Goal: Information Seeking & Learning: Learn about a topic

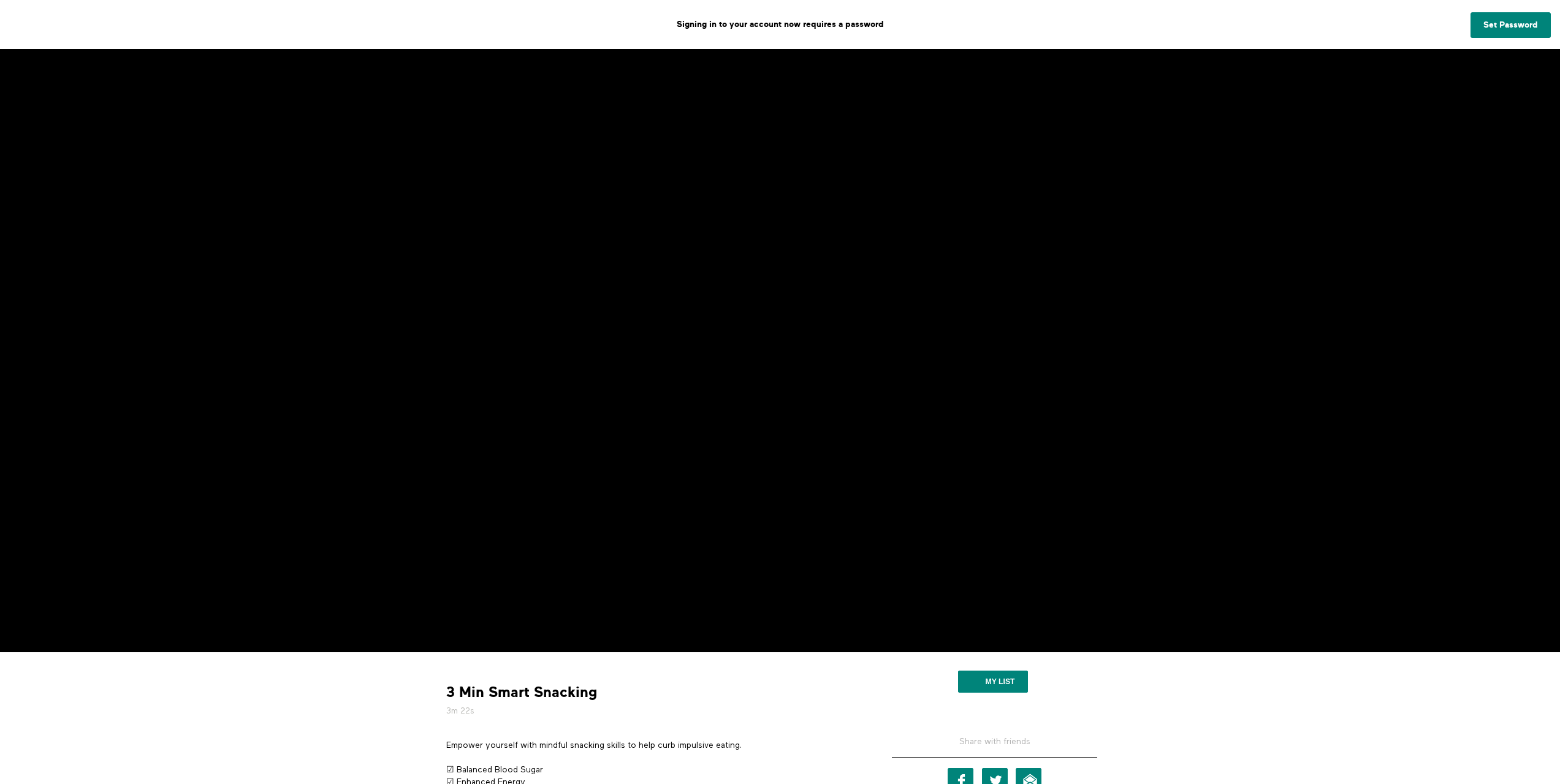
scroll to position [61, 0]
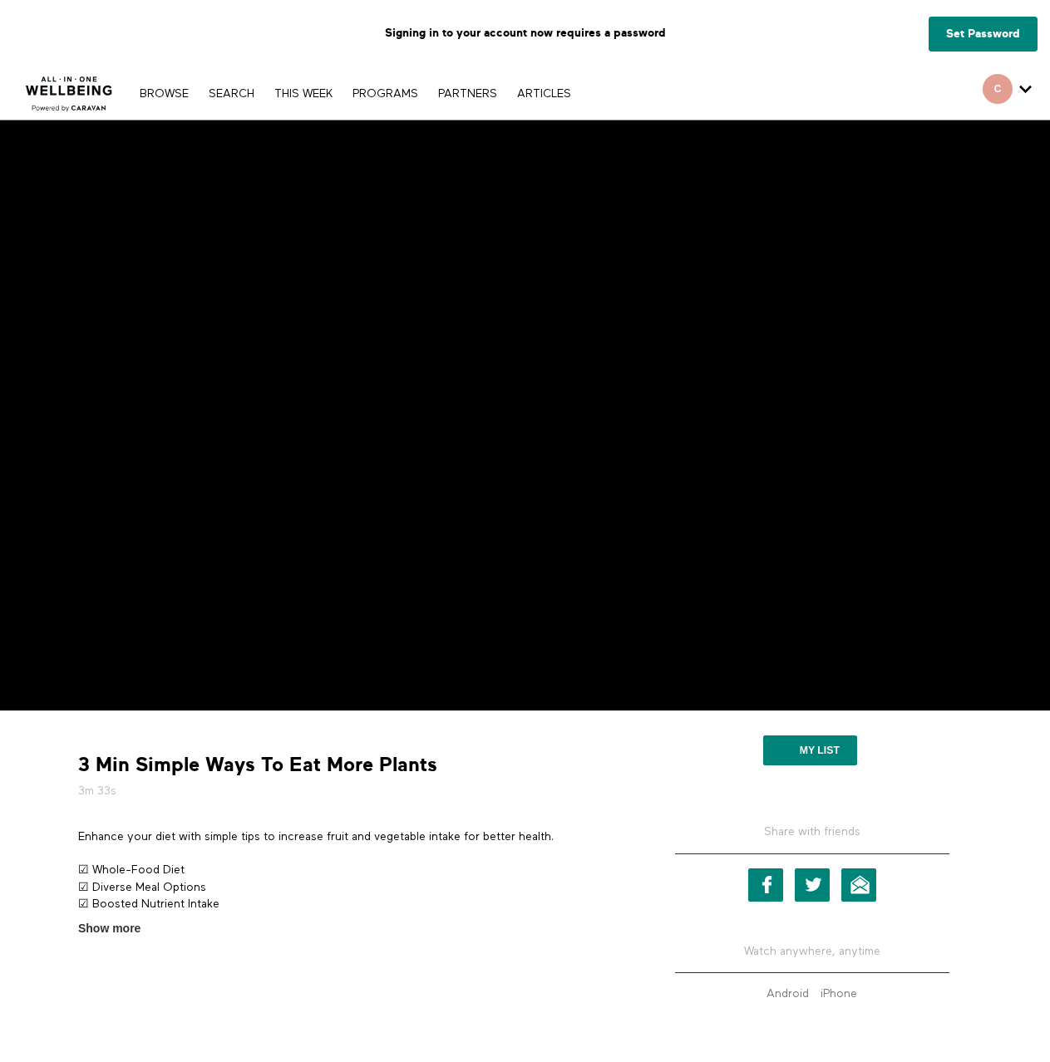
drag, startPoint x: 718, startPoint y: 101, endPoint x: 667, endPoint y: 57, distance: 68.3
click at [717, 105] on div "Browse Search THIS WEEK PROGRAMS PARTNERS ARTICLES Account settings Manage Subs…" at bounding box center [361, 92] width 722 height 53
